Goal: Check status: Check status

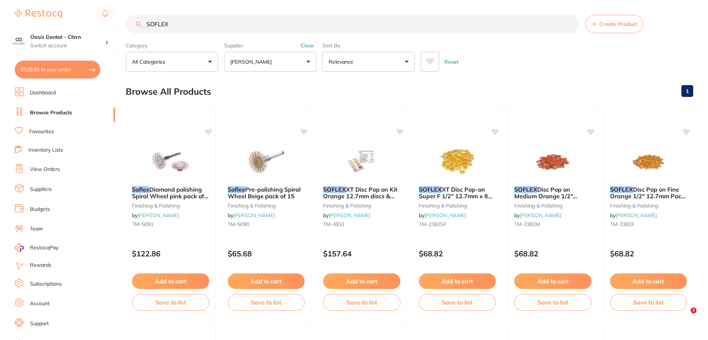
click at [70, 61] on button "$529.91 in your order" at bounding box center [57, 70] width 85 height 18
checkbox input "true"
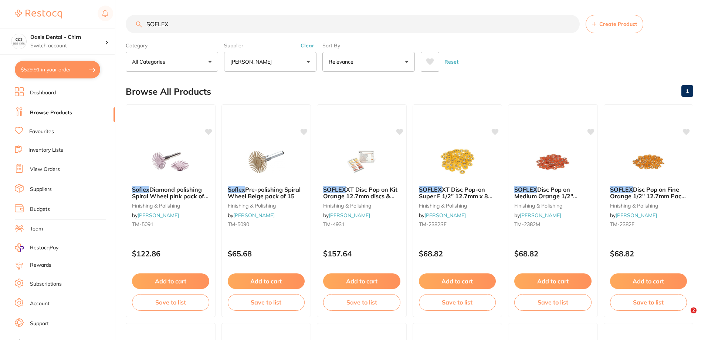
checkbox input "true"
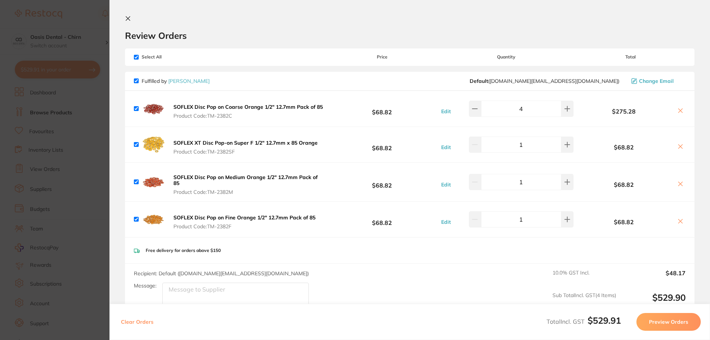
click at [128, 18] on icon at bounding box center [128, 19] width 4 height 4
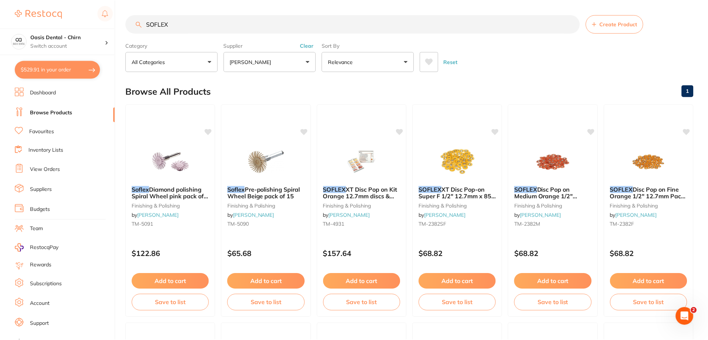
scroll to position [0, 0]
click at [44, 171] on link "View Orders" at bounding box center [45, 169] width 30 height 7
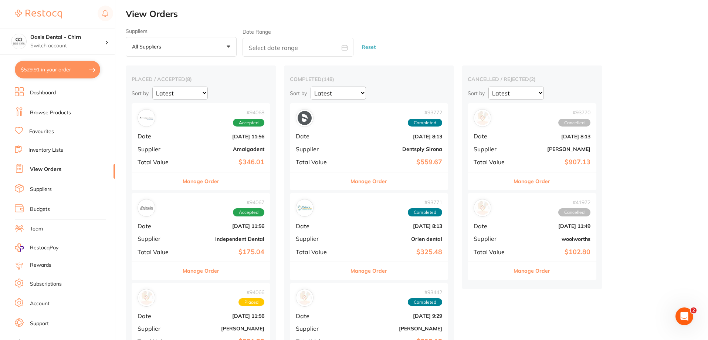
click at [212, 164] on b "$346.01" at bounding box center [224, 162] width 81 height 8
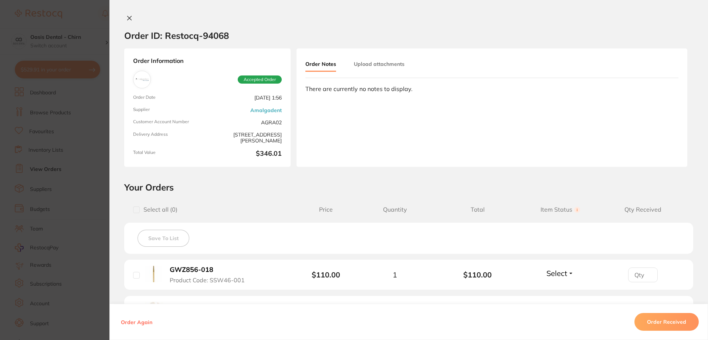
drag, startPoint x: 126, startPoint y: 18, endPoint x: 147, endPoint y: 164, distance: 146.7
click at [126, 19] on icon at bounding box center [129, 18] width 6 height 6
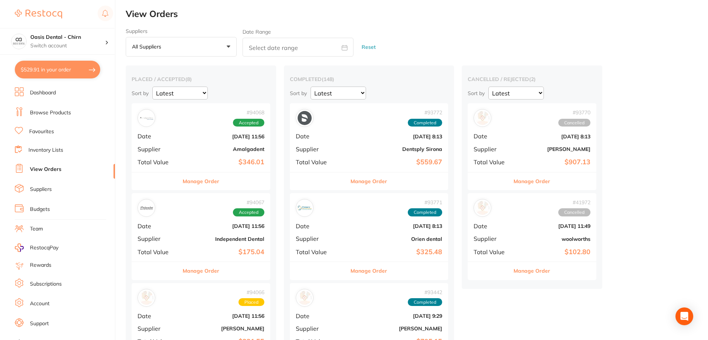
click at [200, 228] on b "[DATE] 11:56" at bounding box center [224, 226] width 81 height 6
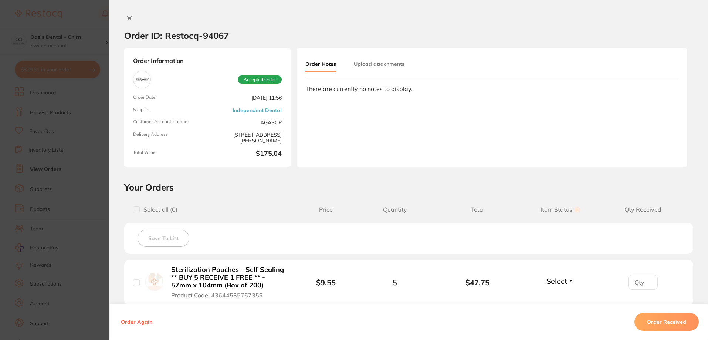
click at [129, 16] on icon at bounding box center [129, 18] width 6 height 6
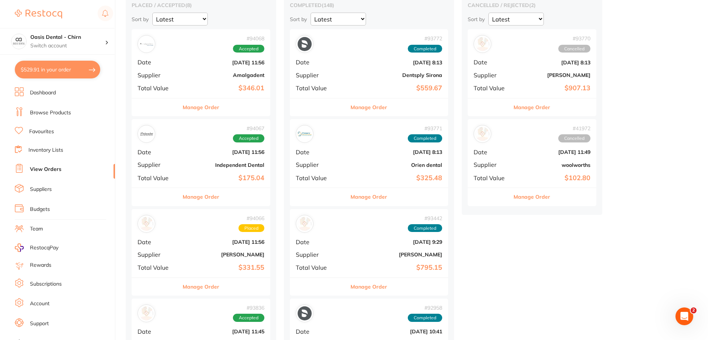
scroll to position [111, 0]
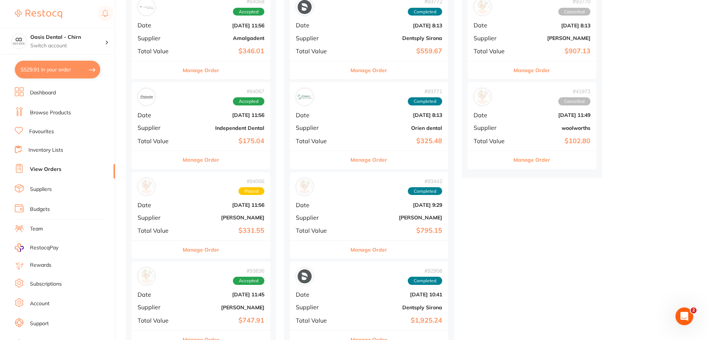
click at [228, 225] on div "# 94066 Placed Date [DATE] 11:56 Supplier [PERSON_NAME] Total Value $331.55" at bounding box center [201, 206] width 139 height 68
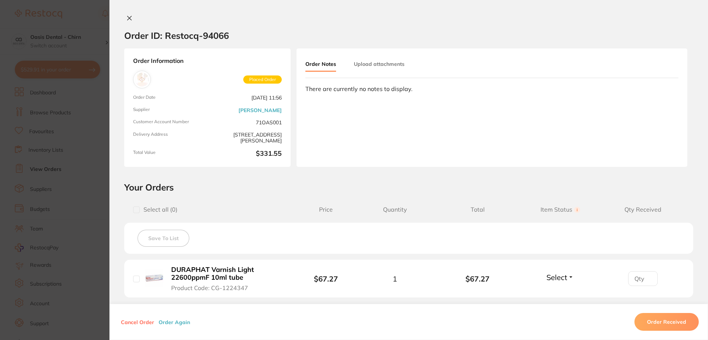
click at [118, 22] on div at bounding box center [408, 19] width 598 height 8
click at [129, 14] on div "Order ID: Restocq- 94066 Order Information Placed Order Order Date [DATE] 11:56…" at bounding box center [408, 170] width 598 height 340
click at [130, 15] on icon at bounding box center [129, 18] width 6 height 6
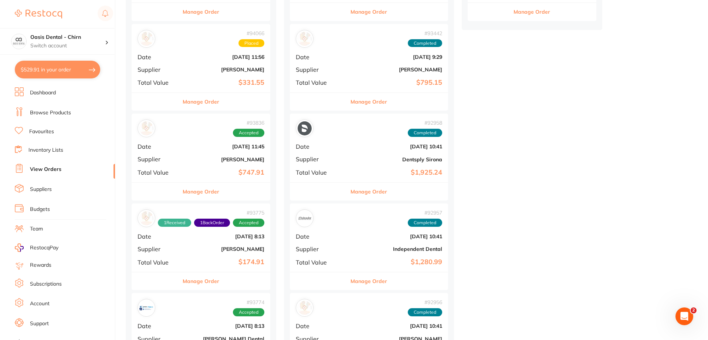
click at [187, 262] on b "$174.91" at bounding box center [224, 262] width 81 height 8
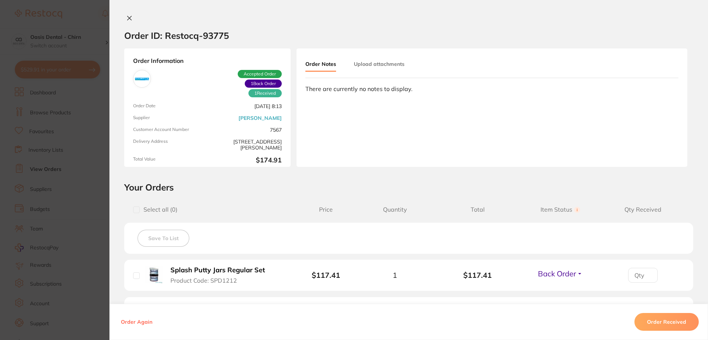
click at [126, 17] on icon at bounding box center [129, 18] width 6 height 6
